Goal: Task Accomplishment & Management: Manage account settings

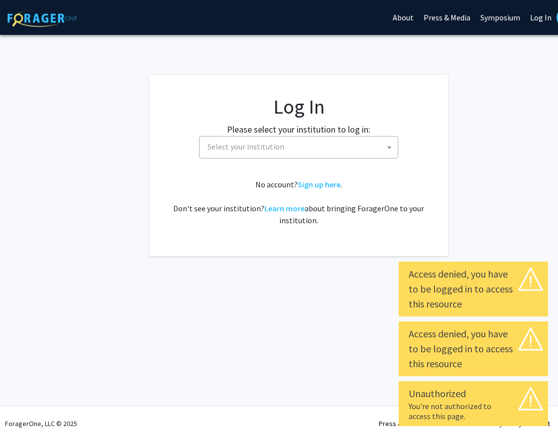
select select
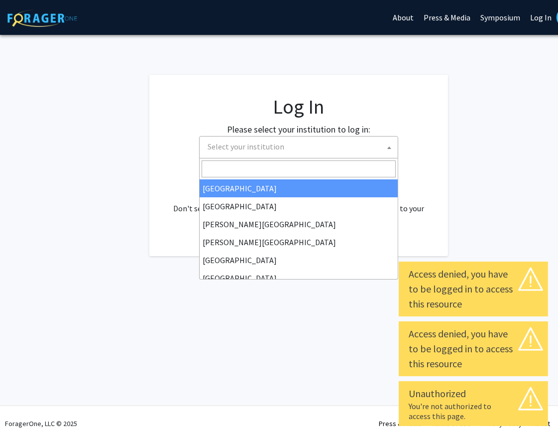
click at [336, 145] on span "Select your institution" at bounding box center [301, 146] width 194 height 20
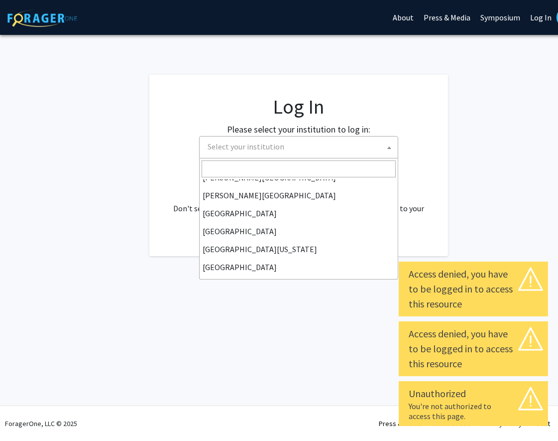
scroll to position [48, 0]
